Goal: Task Accomplishment & Management: Use online tool/utility

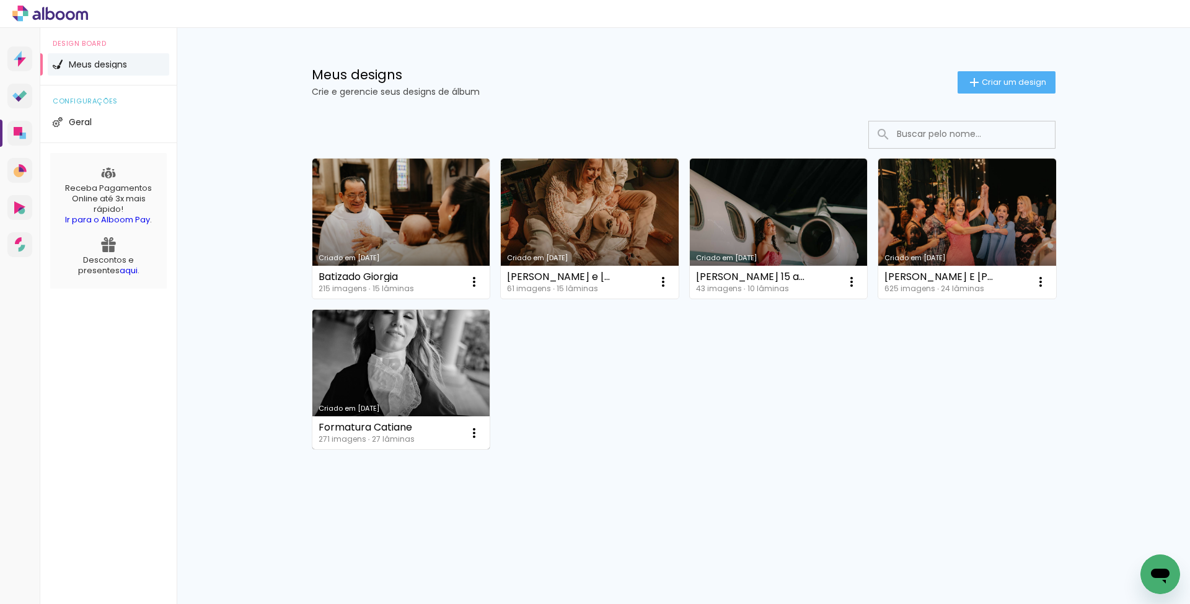
click at [427, 379] on link "Criado em 07/04/25" at bounding box center [401, 380] width 178 height 140
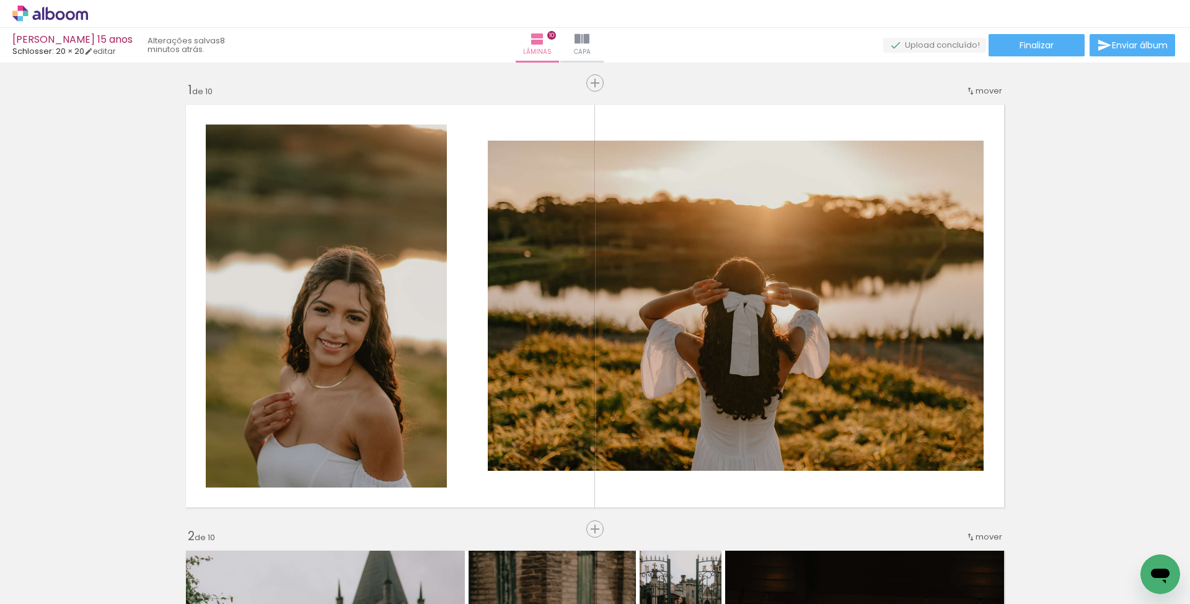
scroll to position [1359, 0]
